Goal: Task Accomplishment & Management: Manage account settings

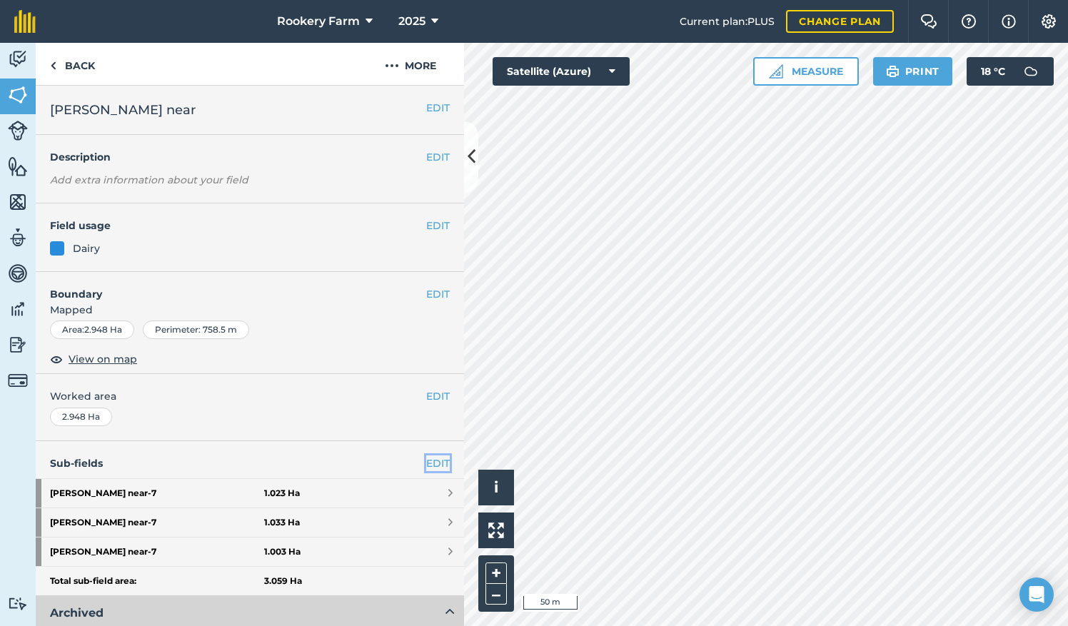
click at [426, 462] on link "EDIT" at bounding box center [438, 463] width 24 height 16
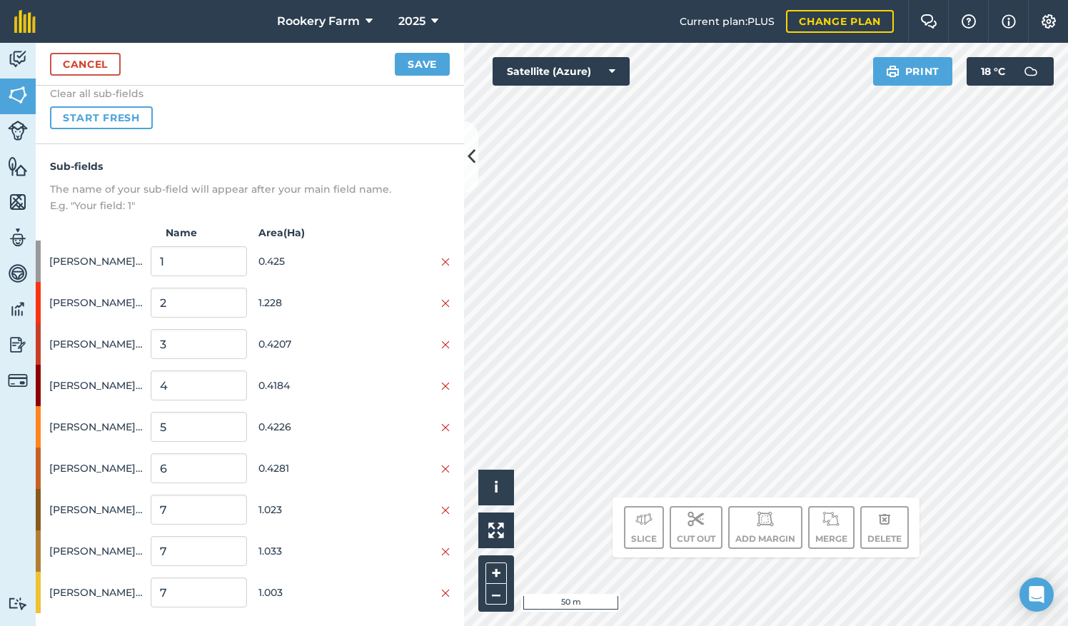
scroll to position [123, 0]
click at [441, 342] on img at bounding box center [445, 343] width 9 height 11
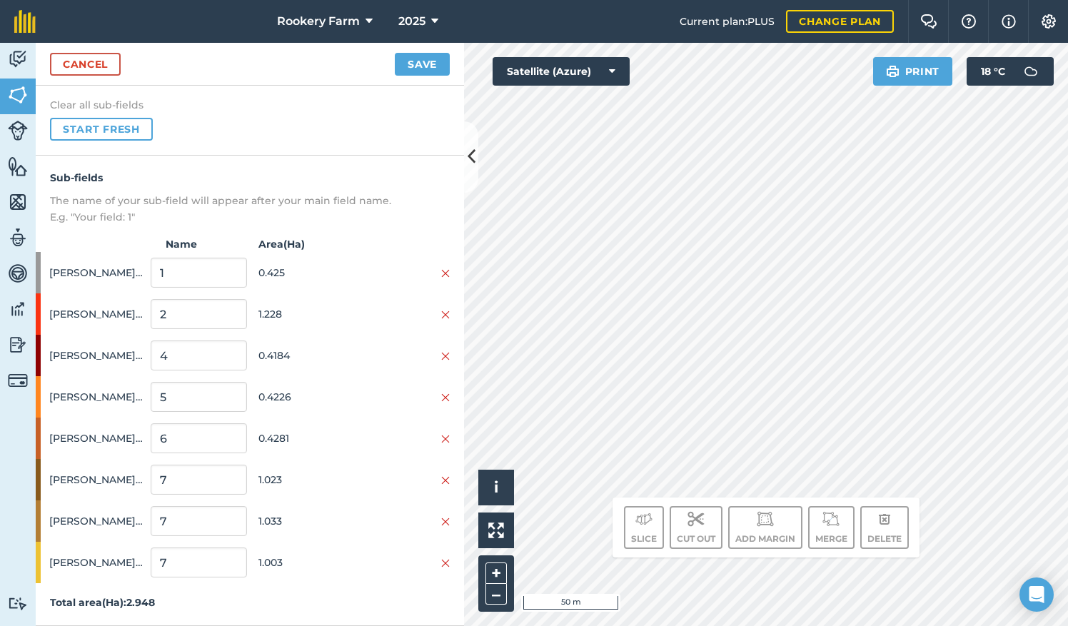
scroll to position [109, 0]
click at [441, 359] on img at bounding box center [445, 357] width 9 height 11
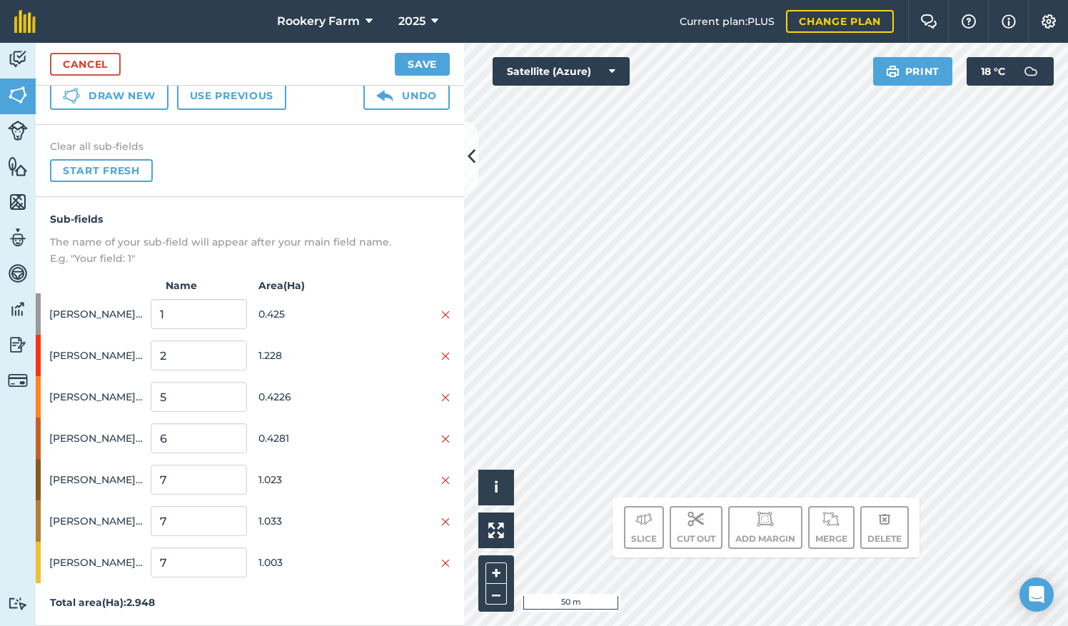
scroll to position [67, 0]
click at [441, 400] on img at bounding box center [445, 398] width 9 height 11
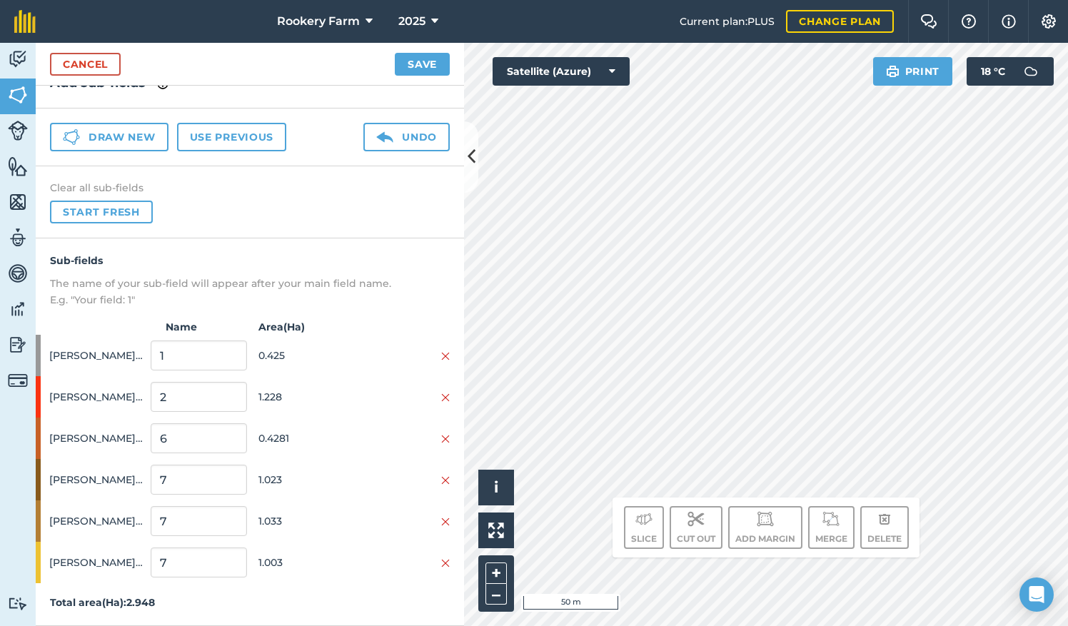
scroll to position [26, 0]
click at [441, 438] on img at bounding box center [445, 440] width 9 height 11
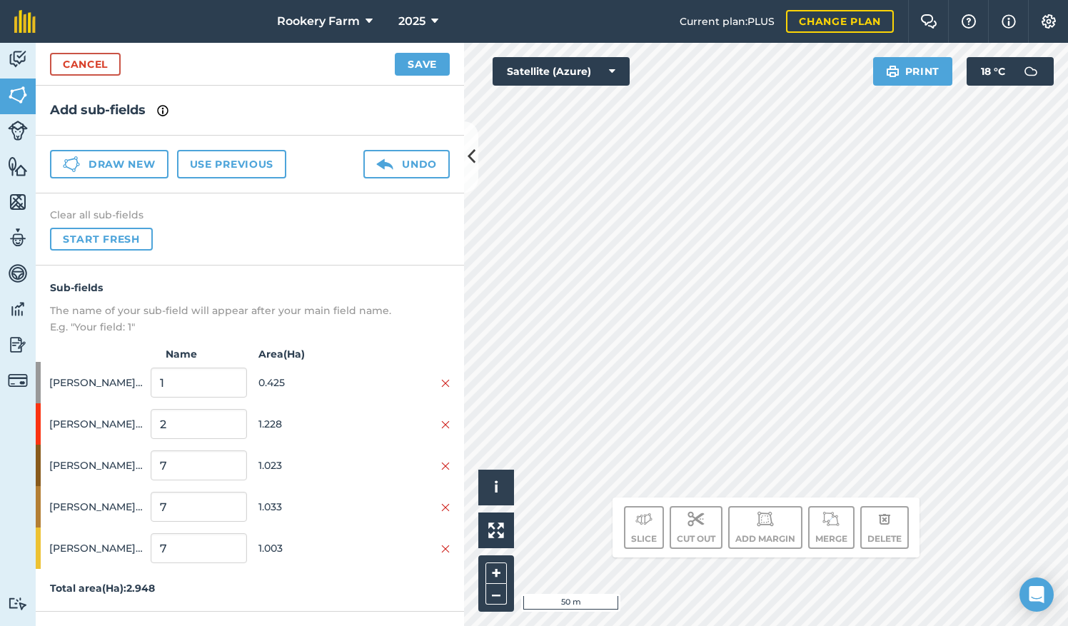
scroll to position [0, 0]
click at [415, 71] on button "Save" at bounding box center [422, 64] width 55 height 23
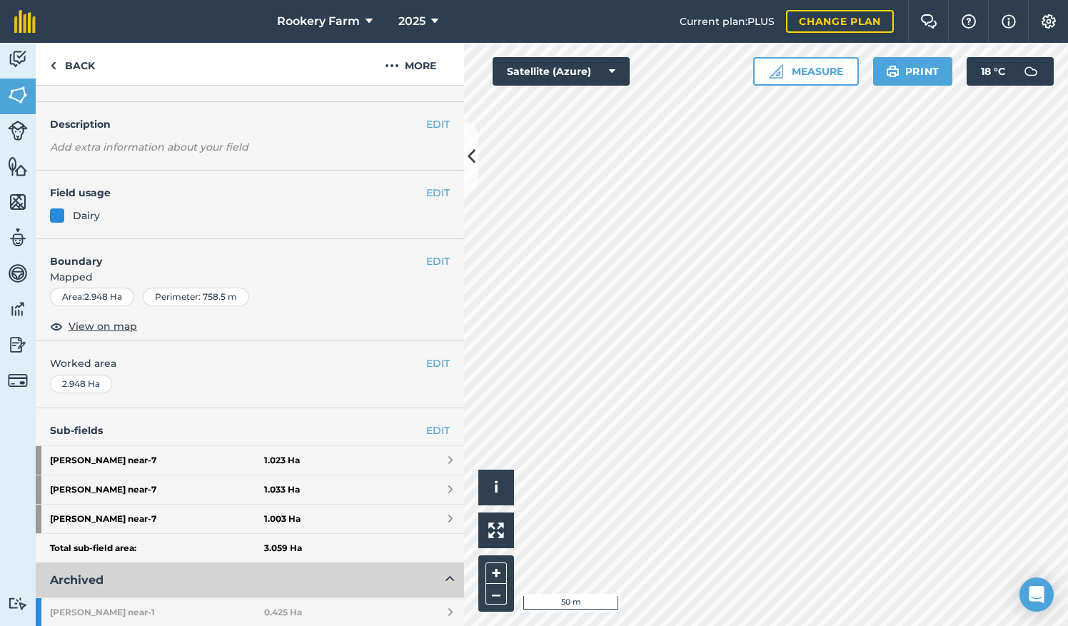
scroll to position [20, 0]
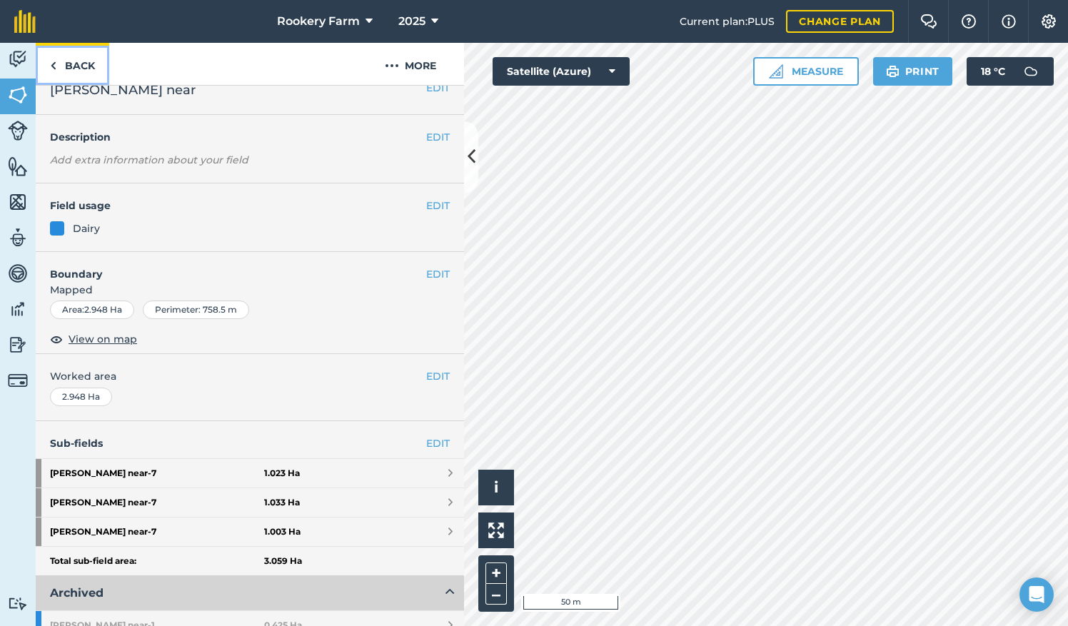
click at [74, 60] on link "Back" at bounding box center [73, 64] width 74 height 42
click at [426, 435] on link "EDIT" at bounding box center [438, 443] width 24 height 16
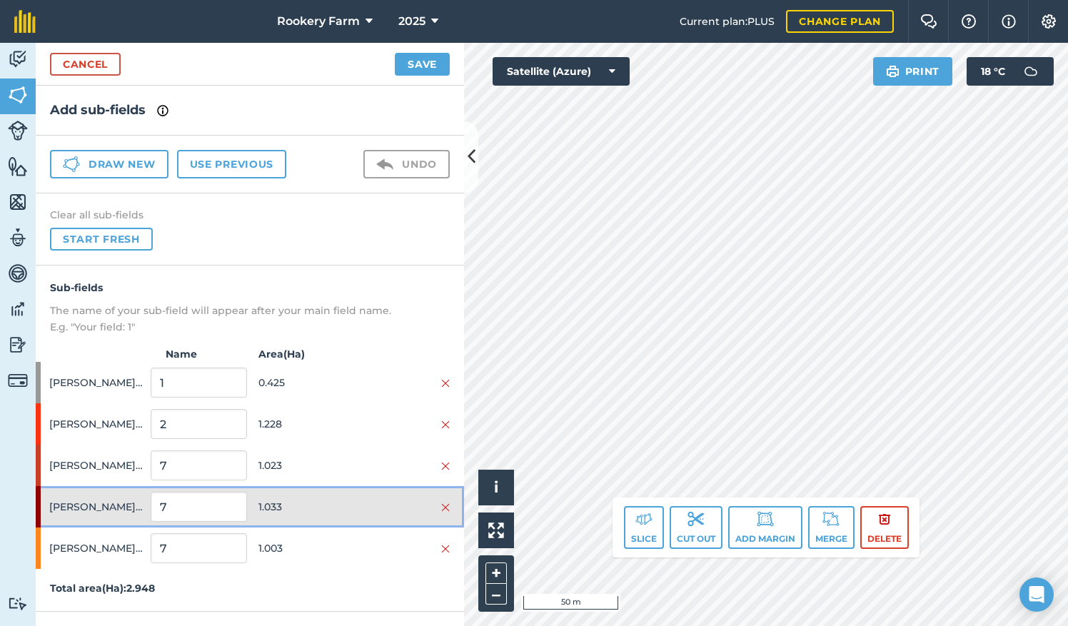
click at [307, 507] on span "1.033" at bounding box center [306, 506] width 96 height 27
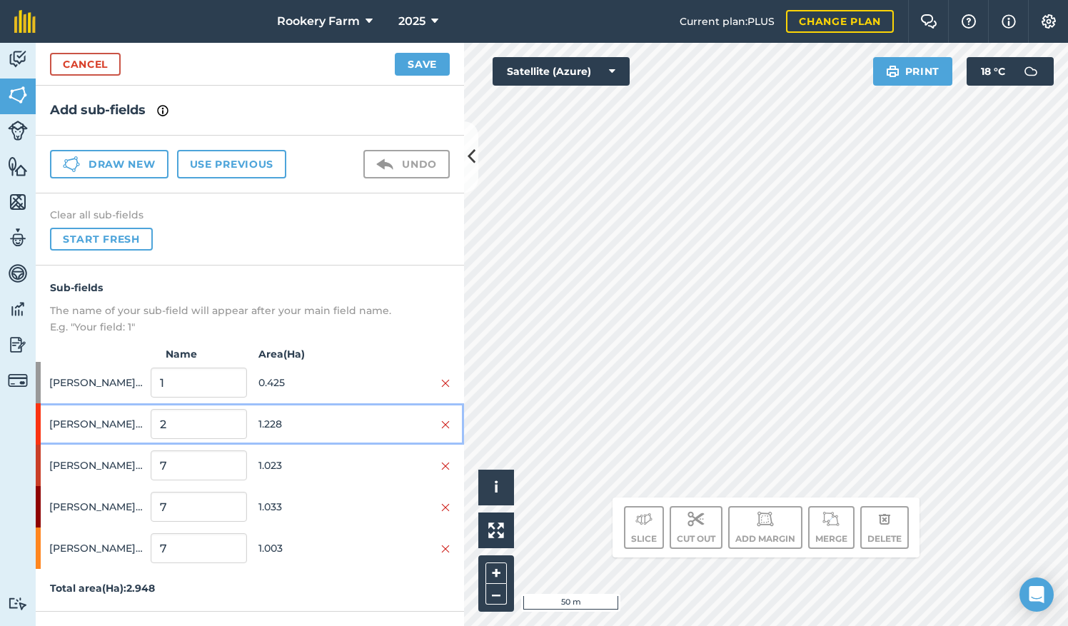
click at [306, 418] on span "1.228" at bounding box center [306, 423] width 96 height 27
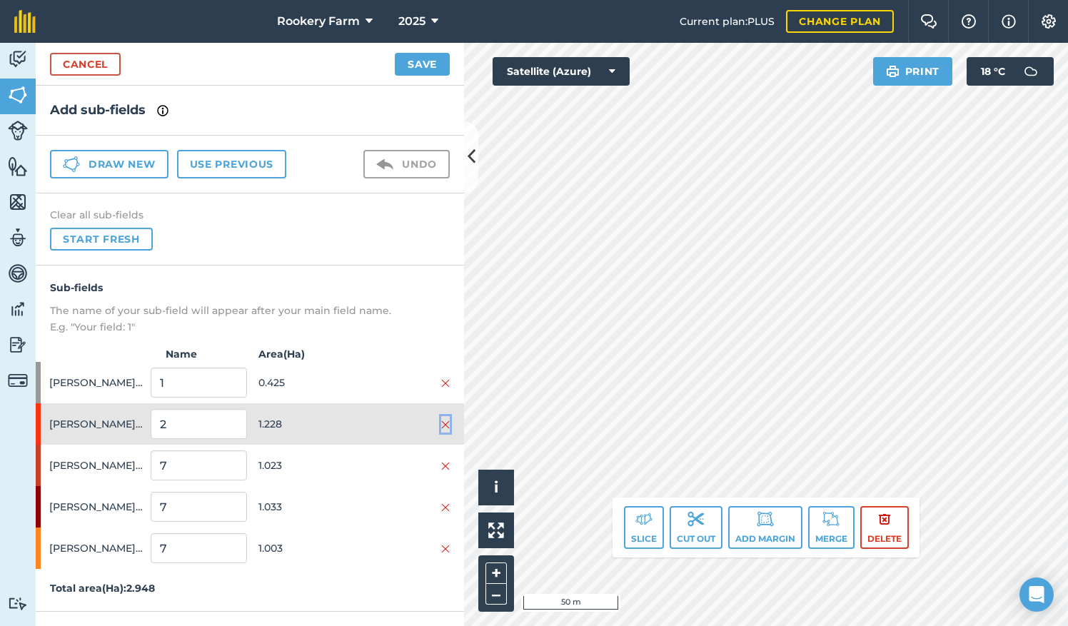
click at [446, 420] on img at bounding box center [445, 424] width 9 height 11
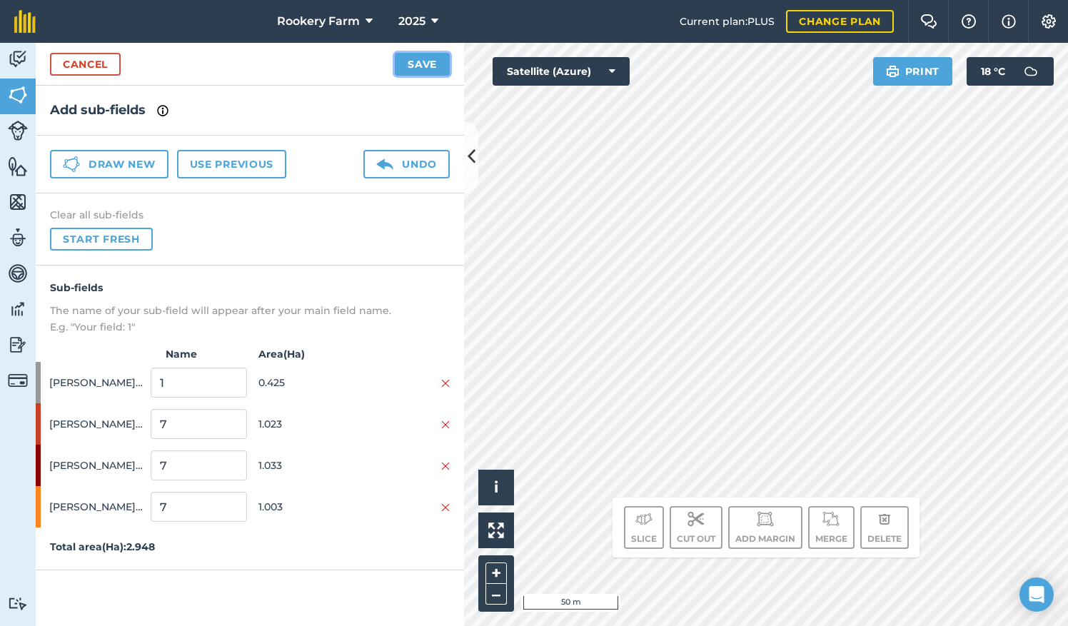
click at [437, 66] on button "Save" at bounding box center [422, 64] width 55 height 23
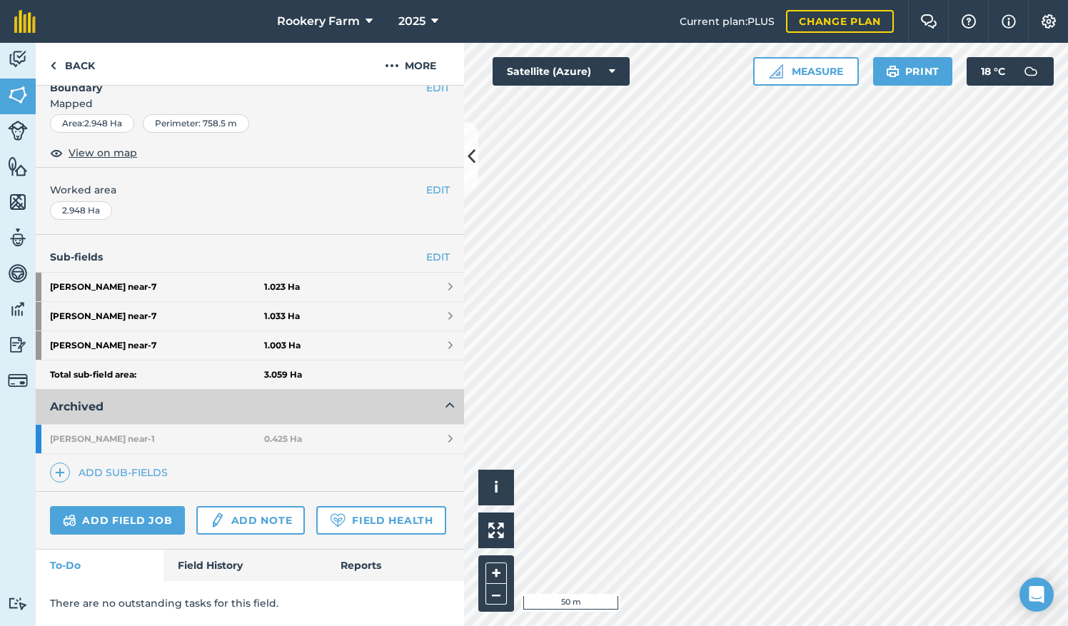
scroll to position [96, 0]
